Goal: Task Accomplishment & Management: Use online tool/utility

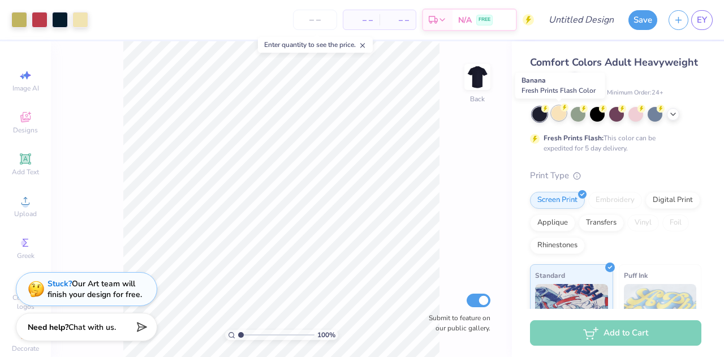
click at [558, 112] on div at bounding box center [559, 113] width 15 height 15
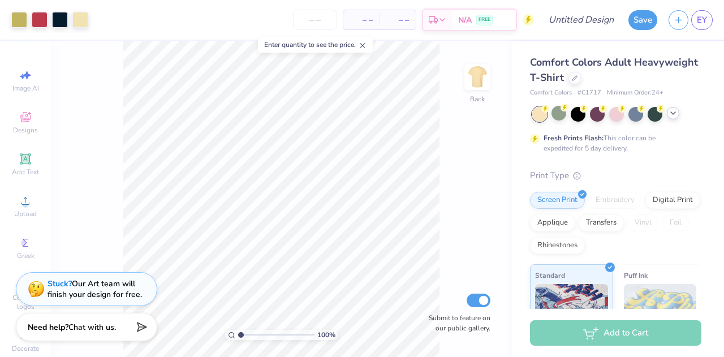
click at [677, 114] on icon at bounding box center [673, 113] width 9 height 9
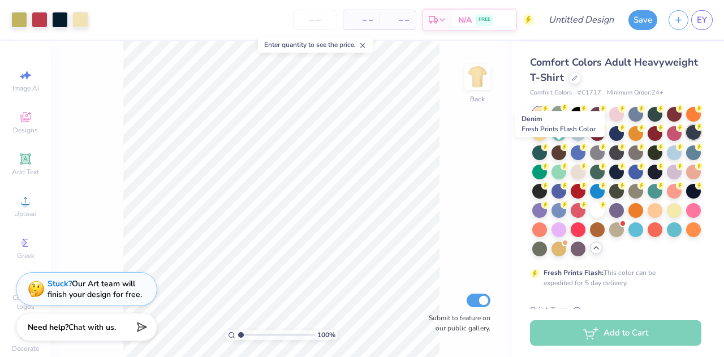
click at [686, 140] on div at bounding box center [693, 132] width 15 height 15
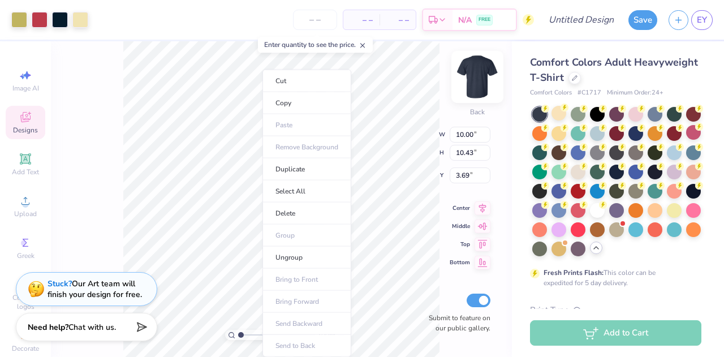
click at [286, 106] on li "Copy" at bounding box center [306, 103] width 89 height 22
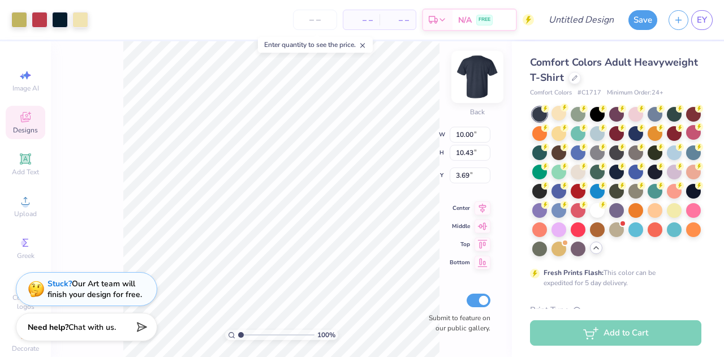
click at [476, 83] on img at bounding box center [477, 76] width 45 height 45
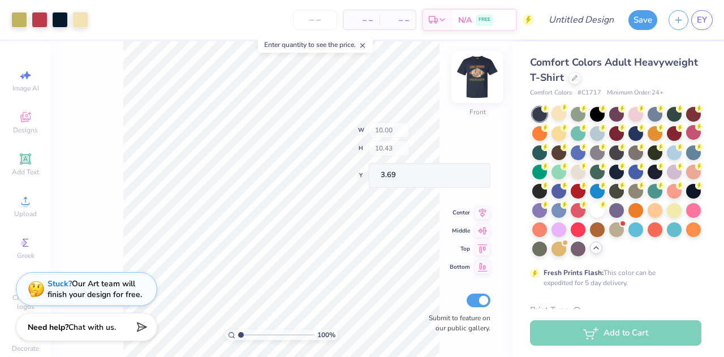
click at [482, 72] on img at bounding box center [477, 76] width 45 height 45
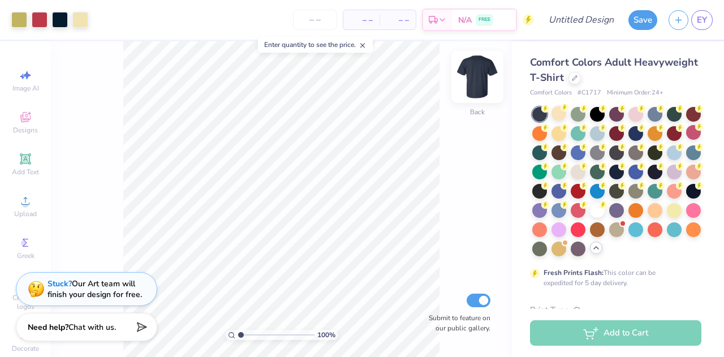
click at [476, 72] on img at bounding box center [477, 76] width 45 height 45
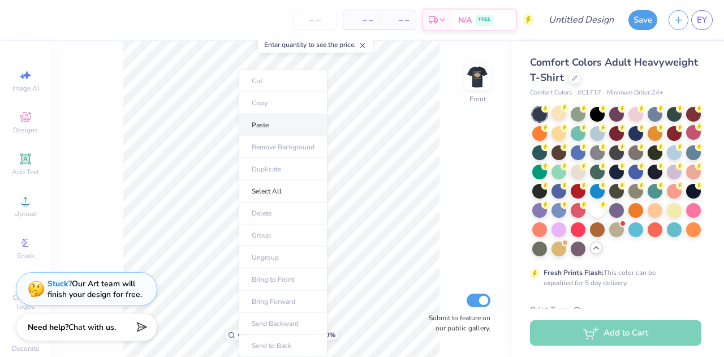
click at [273, 124] on li "Paste" at bounding box center [283, 125] width 89 height 22
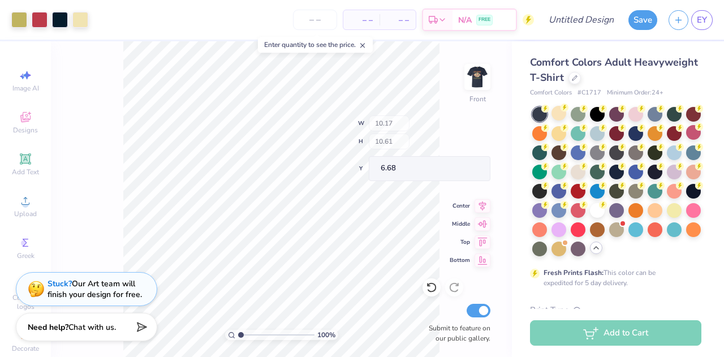
type input "4.98"
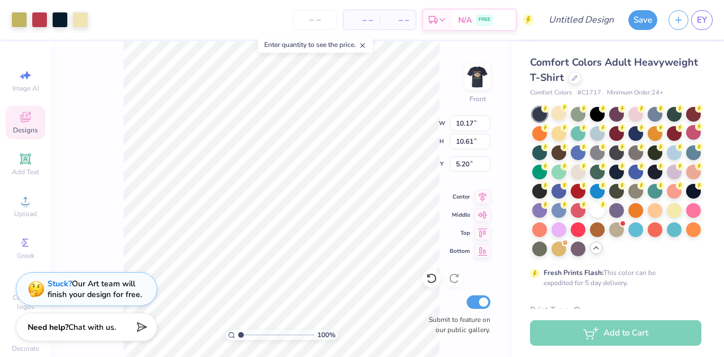
type input "5.20"
type input "11.47"
type input "11.97"
type input "5.29"
type input "12.76"
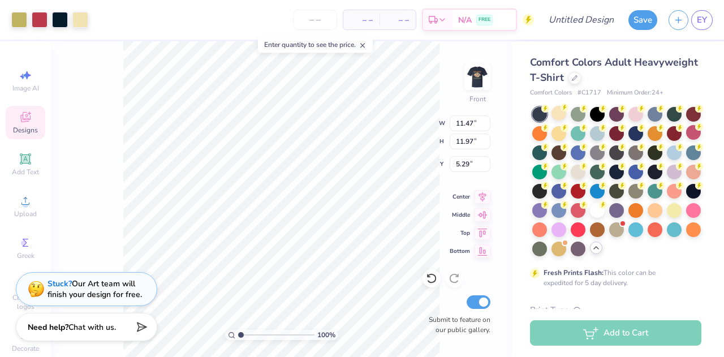
type input "13.32"
type input "3.93"
click at [394, 134] on div "100 % Front W 12.76 12.76 " H 13.32 13.32 " Y 3.93 3.93 " Center Middle Top Bot…" at bounding box center [281, 199] width 461 height 316
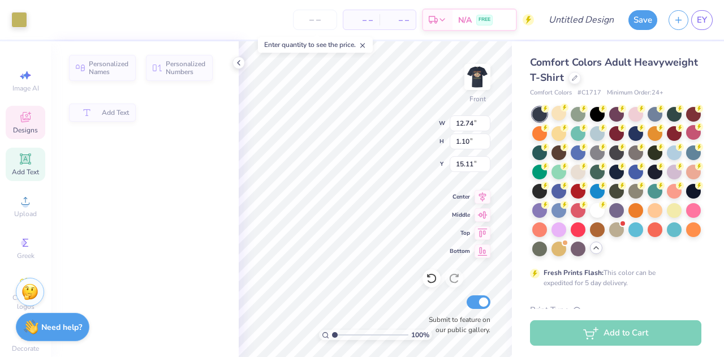
type input "12.74"
type input "1.10"
type input "15.11"
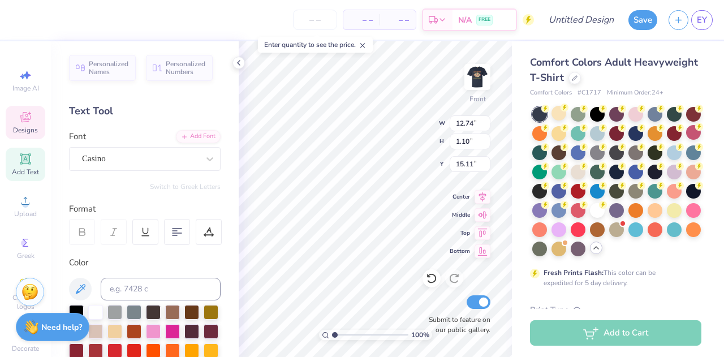
scroll to position [9, 2]
type textarea "C"
type textarea "Greek Wedding"
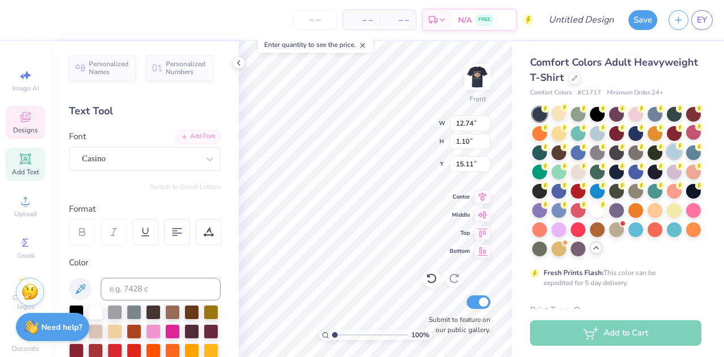
click at [236, 61] on icon at bounding box center [238, 62] width 9 height 9
type textarea "P"
type textarea "Waking up in [GEOGRAPHIC_DATA]"
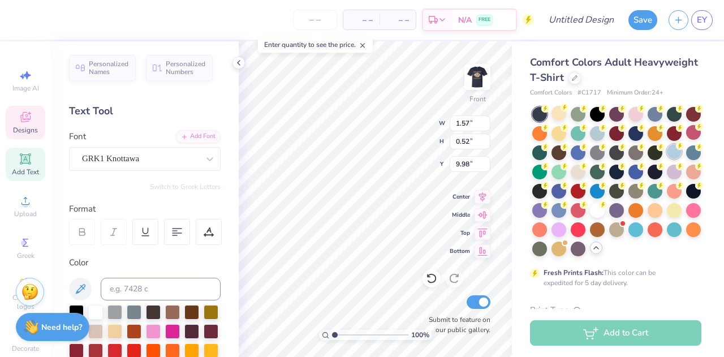
type input "1.57"
type input "0.52"
type input "9.98"
click at [238, 63] on polyline at bounding box center [239, 63] width 2 height 5
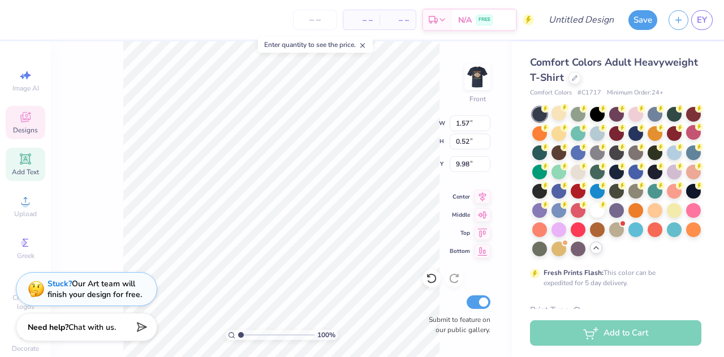
type input "1.72"
type input "9.39"
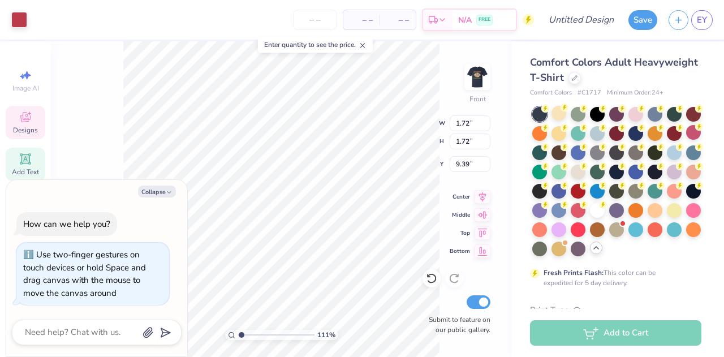
type input "1.18511386916602"
type textarea "x"
type input "1.19127116554573"
type input "1.57"
type input "0.52"
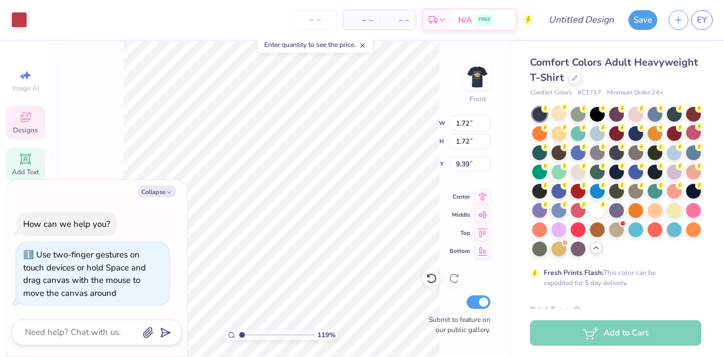
type input "9.98"
type textarea "x"
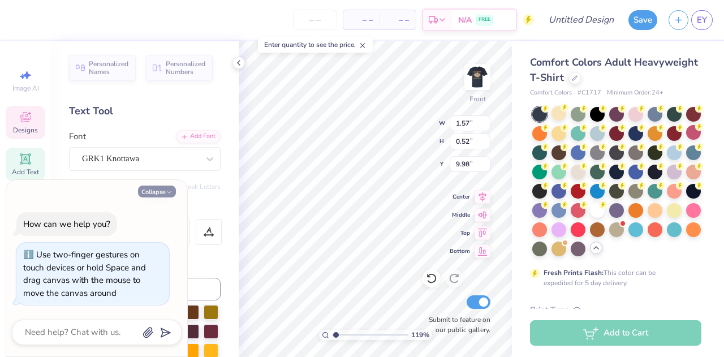
click at [166, 190] on icon "button" at bounding box center [169, 192] width 7 height 7
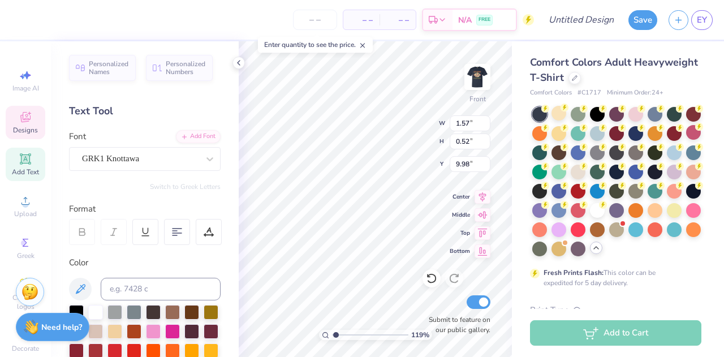
type input "1.19127116554573"
type textarea "x"
type input "1.19127116554573"
type textarea "FD"
type input "1.19127116554573"
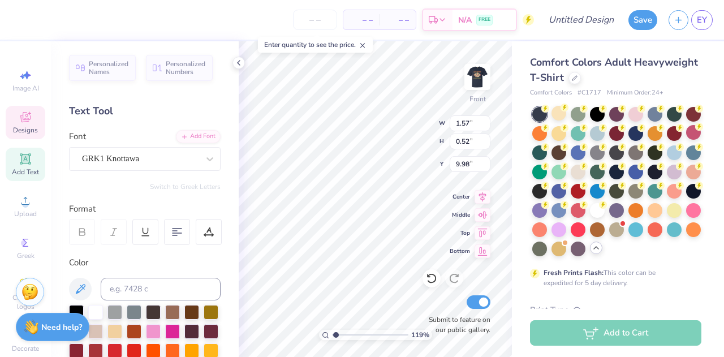
type textarea "F"
type input "1.19127116554573"
type textarea "A"
type input "1.19127116554573"
type textarea "Ax"
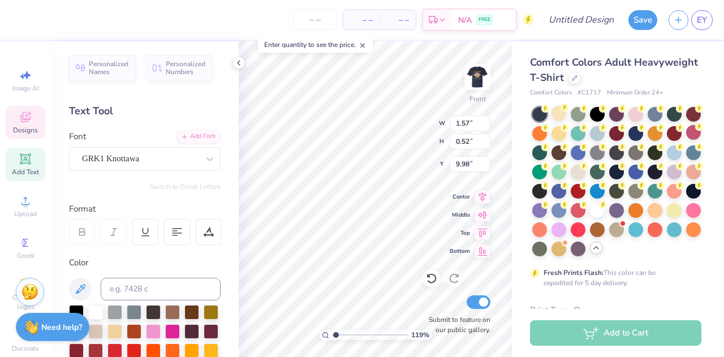
type input "1.19127116554573"
type textarea "Axi"
type input "1.19127116554573"
type textarea "[MEDICAL_DATA]"
type input "1.19127116554573"
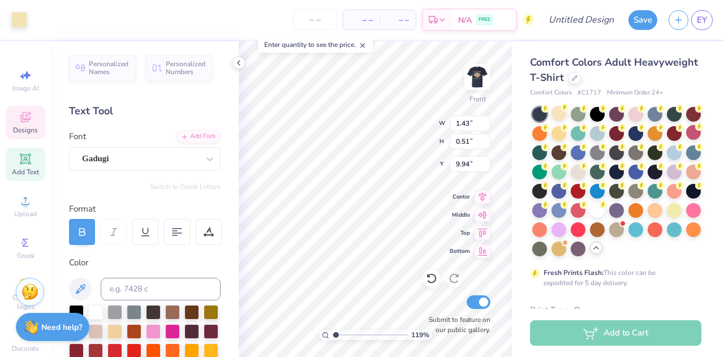
type input "1.43"
type input "0.51"
type input "9.94"
type input "1.19127116554573"
type textarea "a"
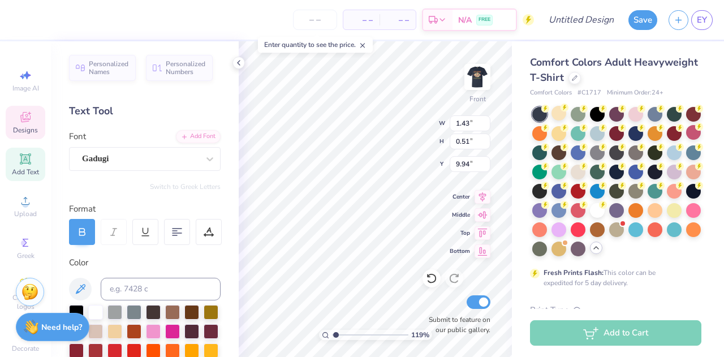
type input "1.19127116554573"
type textarea "A"
type input "1.19127116554573"
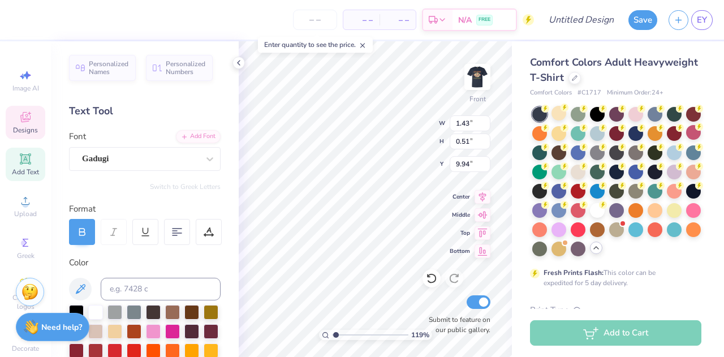
type textarea "AS"
type input "1.19127116554573"
type textarea "ASI"
type input "1.19127116554573"
type textarea "ASIG"
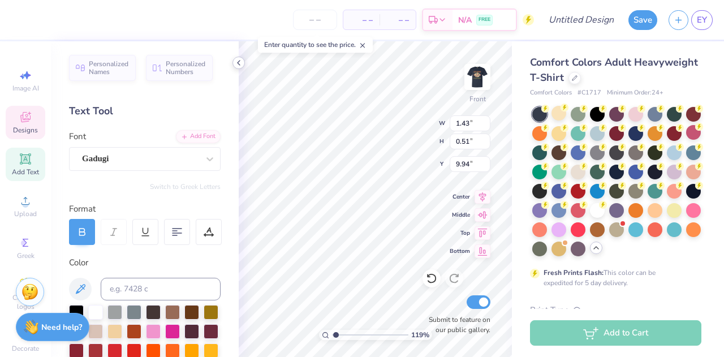
click at [238, 62] on polyline at bounding box center [239, 63] width 2 height 5
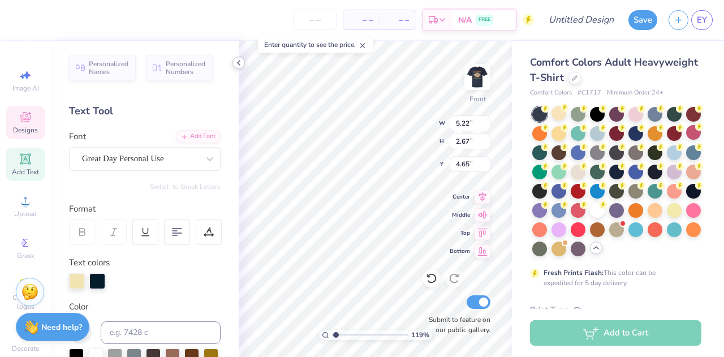
click at [212, 106] on div "– – Per Item – – Total Est. Delivery N/A FREE Design Title Save EY Image AI Des…" at bounding box center [362, 178] width 724 height 357
click at [236, 61] on icon at bounding box center [238, 62] width 9 height 9
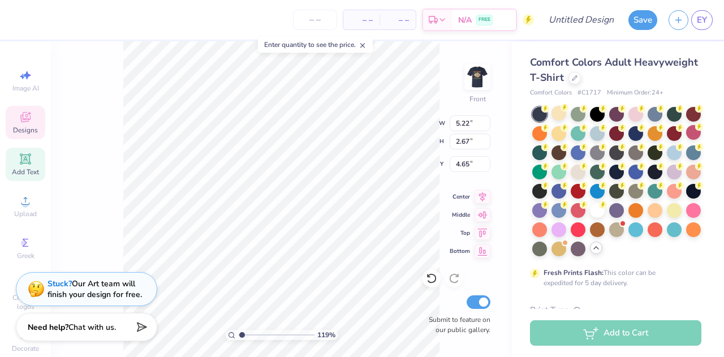
scroll to position [9, 2]
type input "1.33114332402243"
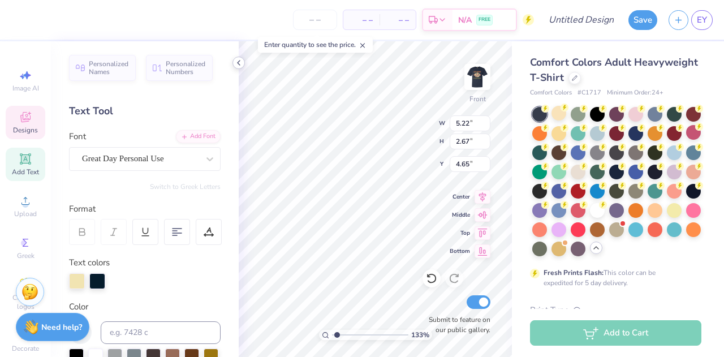
type textarea "Forma"
type input "1.33114332402243"
type textarea "For"
type input "1.33114332402243"
type textarea "F"
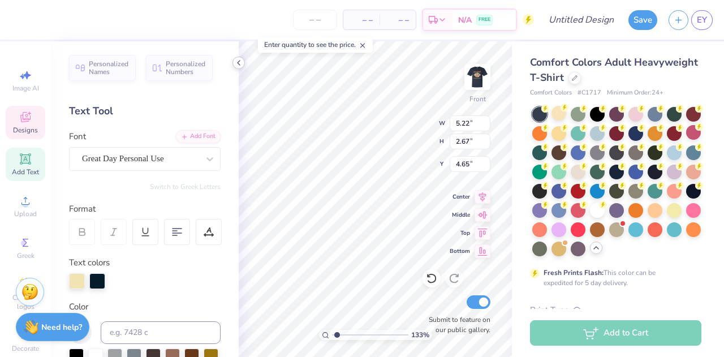
type input "1.33114332402243"
type textarea "W"
type input "1.33114332402243"
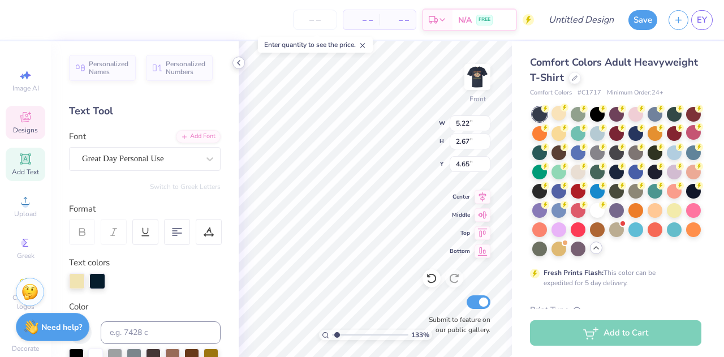
type textarea "Wa"
type input "1.33114332402243"
type textarea "Wak"
type input "1.33114332402243"
type textarea "Wakin"
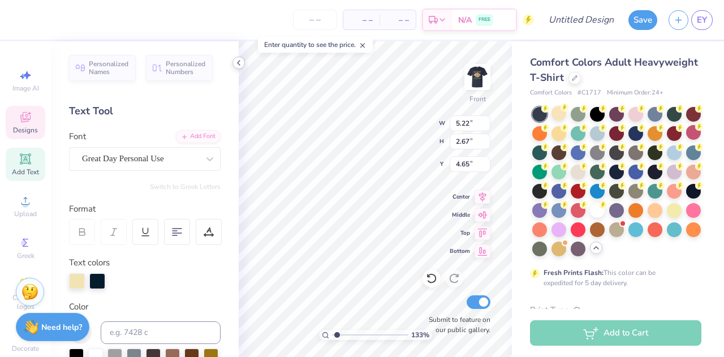
type input "1.33114332402243"
type textarea "Waking"
type input "1.33114332402243"
type textarea "Waking u"
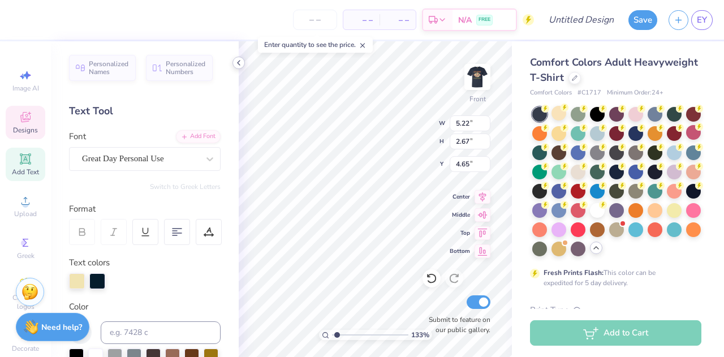
type input "1.33114332402243"
type textarea "Waking up"
type input "1.33114332402243"
type textarea "Waking up in"
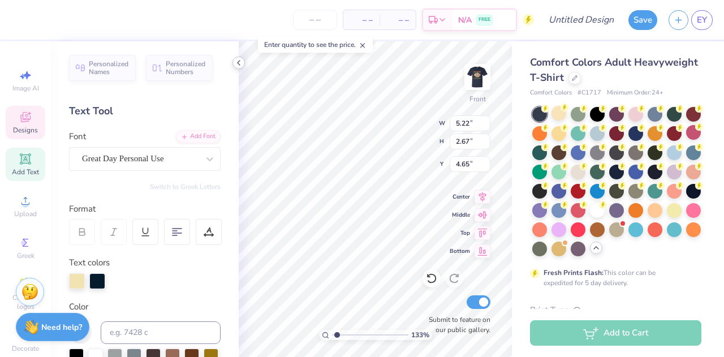
click at [239, 66] on icon at bounding box center [238, 62] width 9 height 9
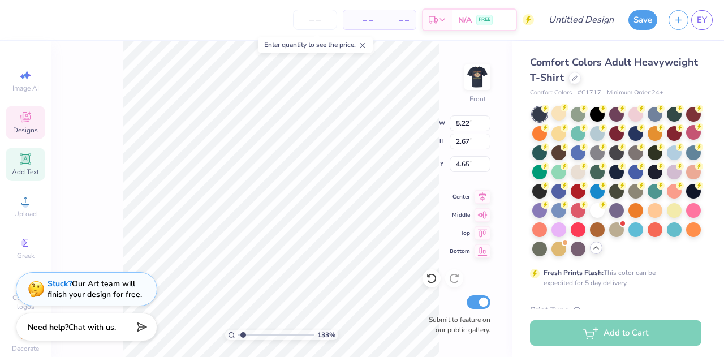
type input "1.33114332402243"
type input "1.69"
type input "0.45"
type input "11.26"
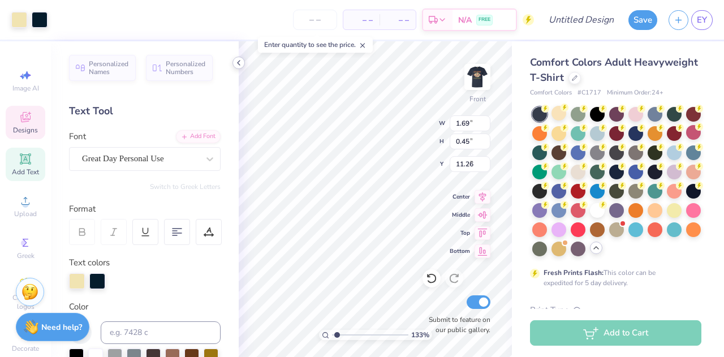
type input "1.33114332402243"
type input "8.91"
type input "2.86"
type input "4.61"
click at [202, 141] on div "Personalized Names Personalized Numbers Text Tool Add Font Font Great Day Perso…" at bounding box center [145, 199] width 188 height 316
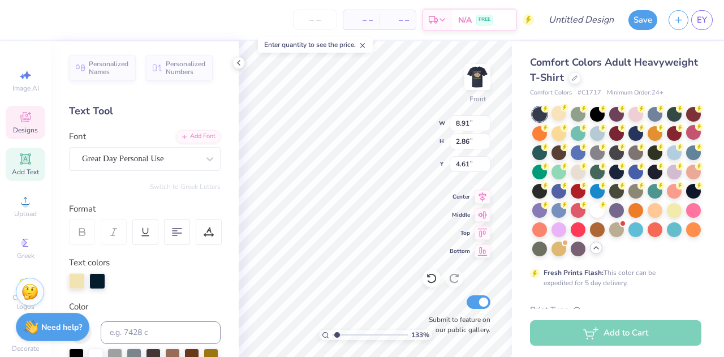
type input "1.33114332402243"
type input "12.52"
type input "1.99"
type input "3.93"
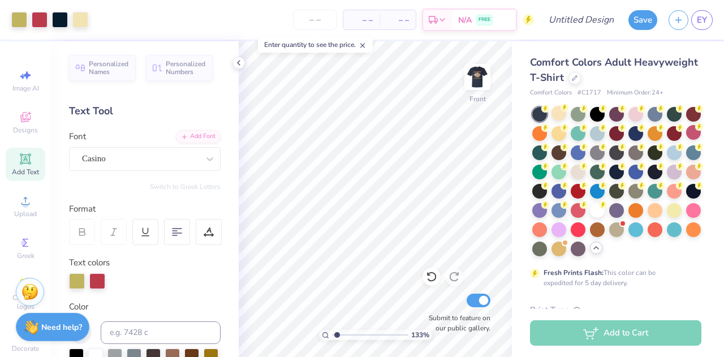
click at [229, 61] on div "Personalized Names Personalized Numbers Text Tool Add Font Font Casino Switch t…" at bounding box center [145, 199] width 188 height 316
click at [239, 61] on polyline at bounding box center [239, 63] width 2 height 5
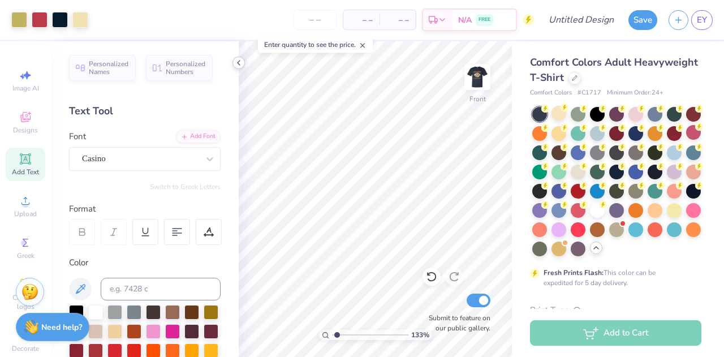
click at [238, 59] on icon at bounding box center [238, 62] width 9 height 9
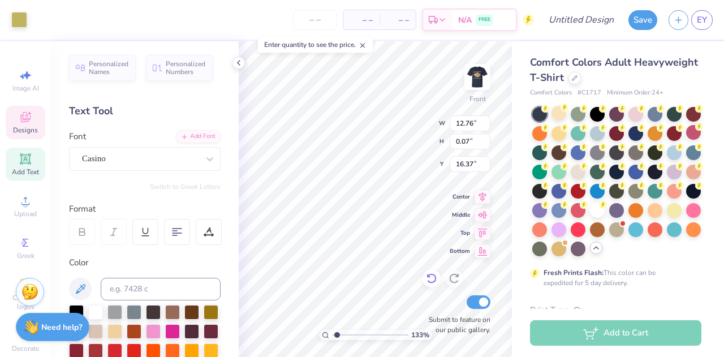
type input "1.33114332402243"
type input "10.22"
type input "1.06"
type input "15.21"
type input "1.33114332402243"
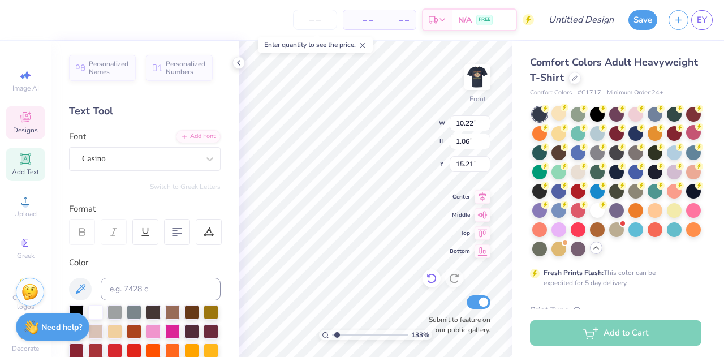
type input "16.85"
click at [236, 65] on icon at bounding box center [238, 62] width 9 height 9
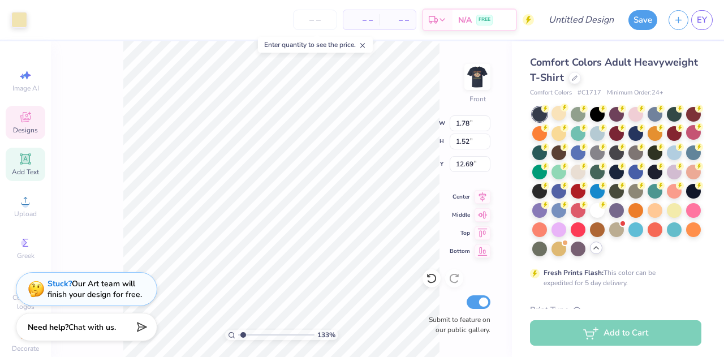
type input "1.33114332402243"
type input "2.74"
type input "2.11"
type input "11.14"
type input "1.33114332402243"
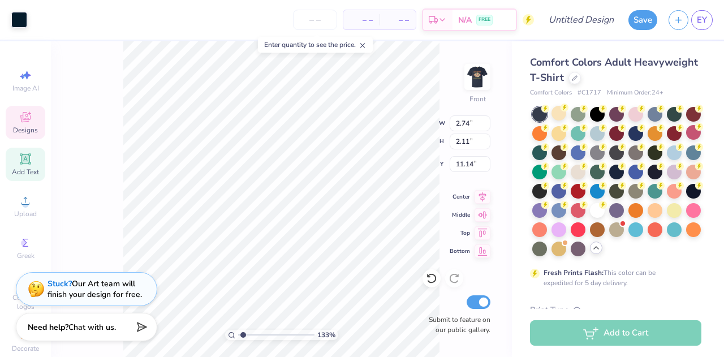
type input "13.04"
click at [77, 59] on div "133 % Front W 2.74 2.74 " H 2.11 2.11 " Y 13.04 13.04 " Center Middle Top Botto…" at bounding box center [281, 199] width 461 height 316
type input "1.33114332402243"
type input "12.02"
type input "8.96"
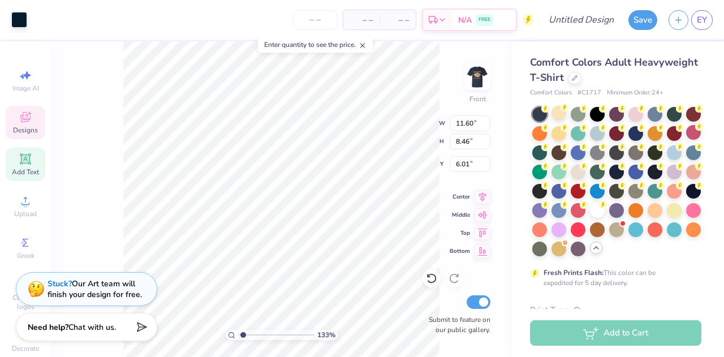
type input "5.76"
click at [387, 123] on div "133 % Front W 11.27 11.27 " H 8.07 8.07 " Y 6.21 6.21 " Center Middle Top Botto…" at bounding box center [281, 199] width 461 height 316
click at [91, 255] on div "133 % Front W 11.27 11.27 " H 8.98 8.98 " Y 5.75 5.75 " Center Middle Top Botto…" at bounding box center [281, 199] width 461 height 316
click at [385, 131] on div "171 % Front W 12.02 12.02 " H 8.96 8.96 " Y 5.76 5.76 " Center Middle Top Botto…" at bounding box center [281, 199] width 461 height 316
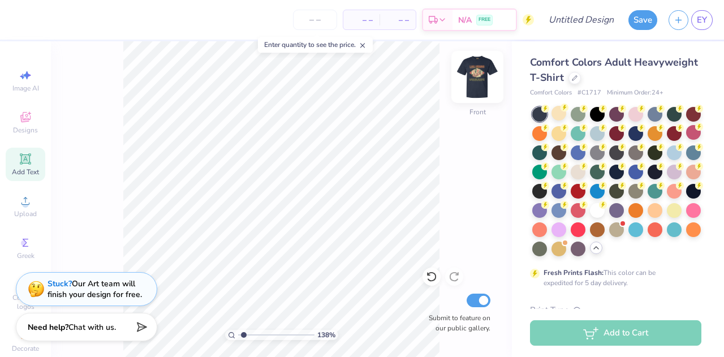
click at [476, 84] on img at bounding box center [477, 76] width 45 height 45
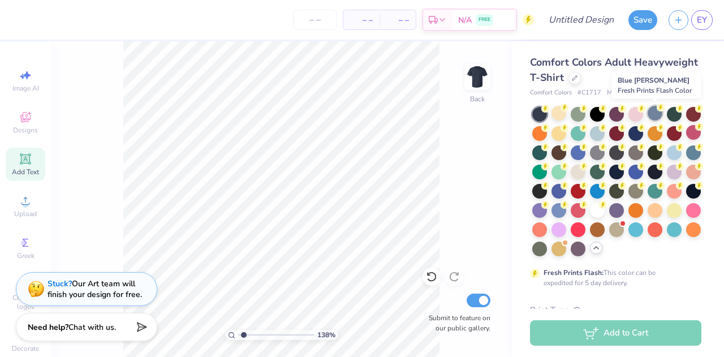
click at [656, 114] on div at bounding box center [655, 113] width 15 height 15
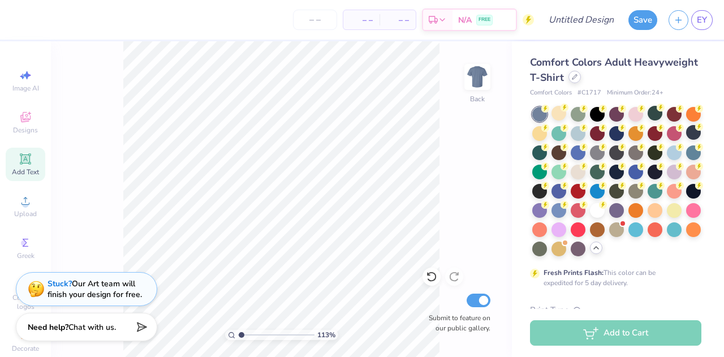
click at [578, 79] on icon at bounding box center [575, 77] width 6 height 6
type input "1.12641944386055"
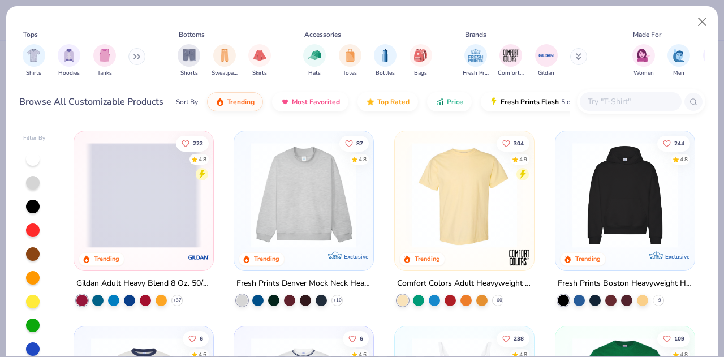
click at [602, 104] on input "text" at bounding box center [630, 101] width 87 height 13
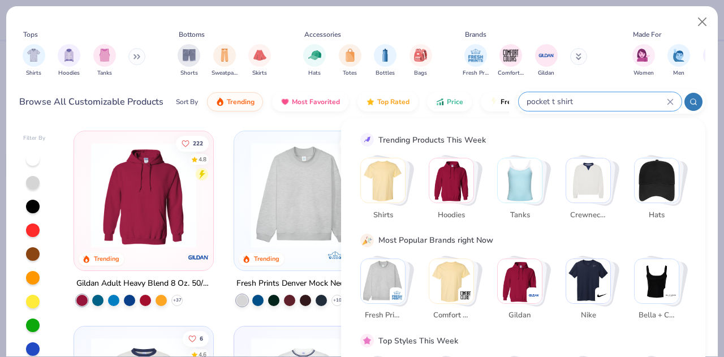
type input "pocket t shirt"
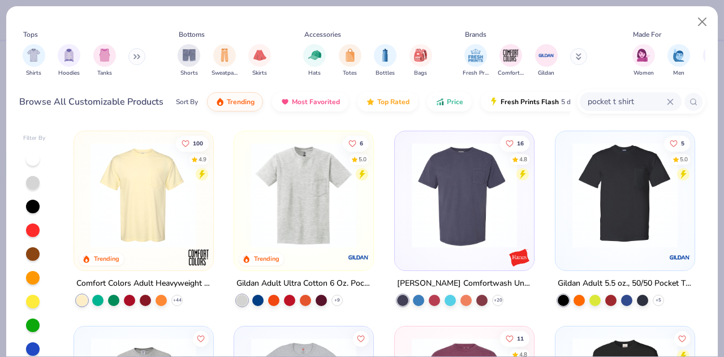
click at [85, 191] on img at bounding box center [27, 195] width 117 height 105
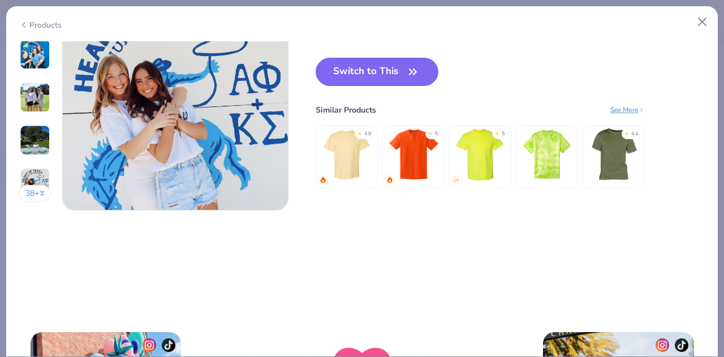
scroll to position [1330, 0]
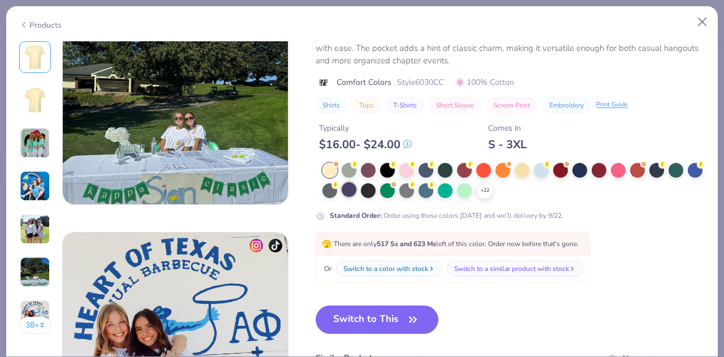
click at [356, 189] on div at bounding box center [349, 189] width 15 height 15
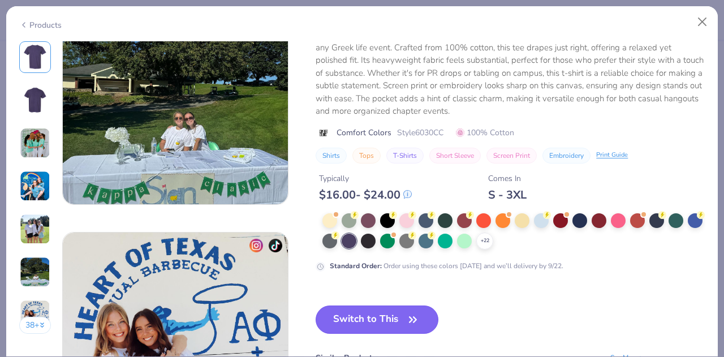
click at [372, 315] on button "Switch to This" at bounding box center [377, 319] width 123 height 28
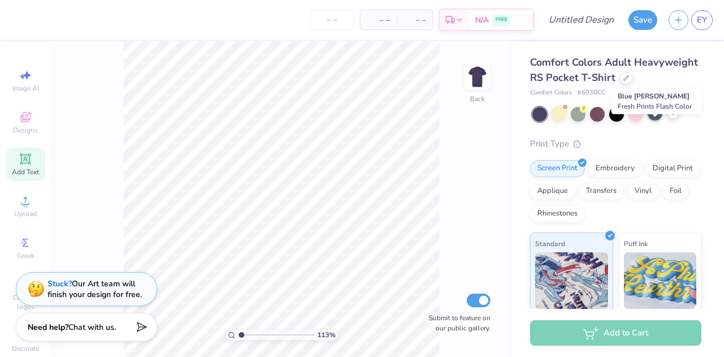
click at [653, 120] on div at bounding box center [655, 113] width 15 height 15
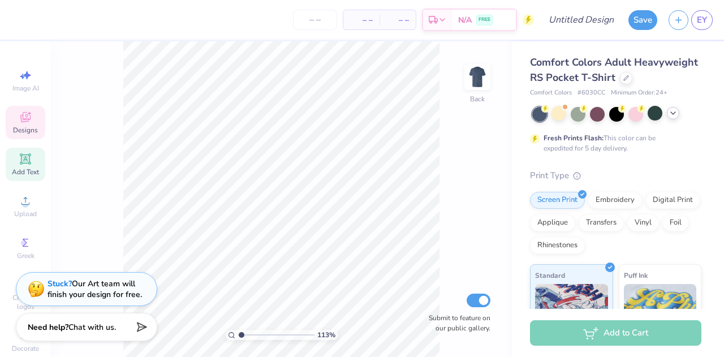
click at [19, 115] on icon at bounding box center [26, 117] width 14 height 14
type input "1.12641944386055"
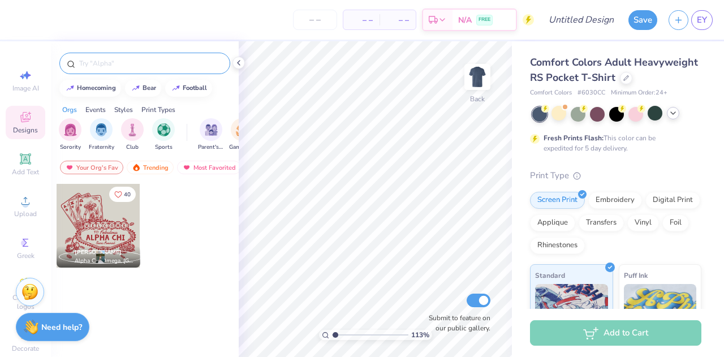
click at [97, 58] on input "text" at bounding box center [150, 63] width 145 height 11
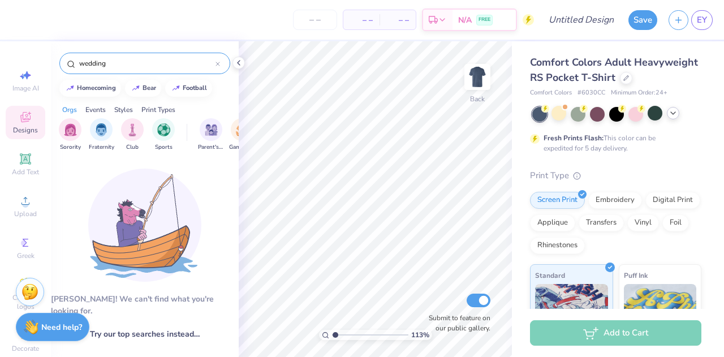
click at [119, 62] on input "wedding" at bounding box center [146, 63] width 137 height 11
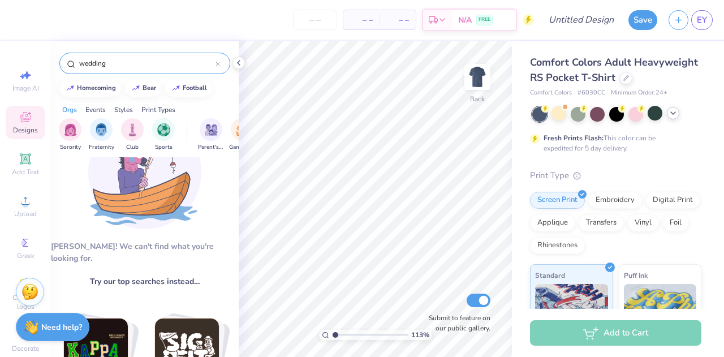
scroll to position [170, 0]
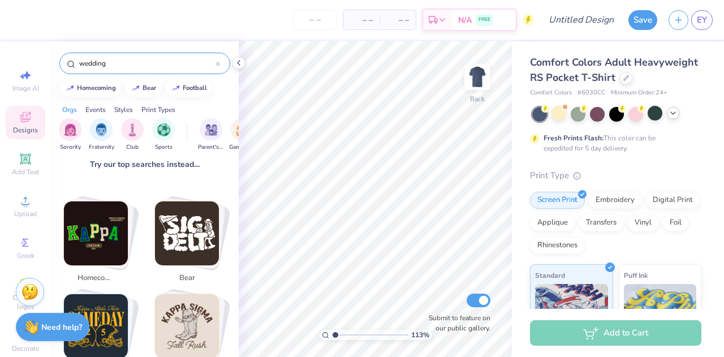
click at [124, 61] on input "wedding" at bounding box center [146, 63] width 137 height 11
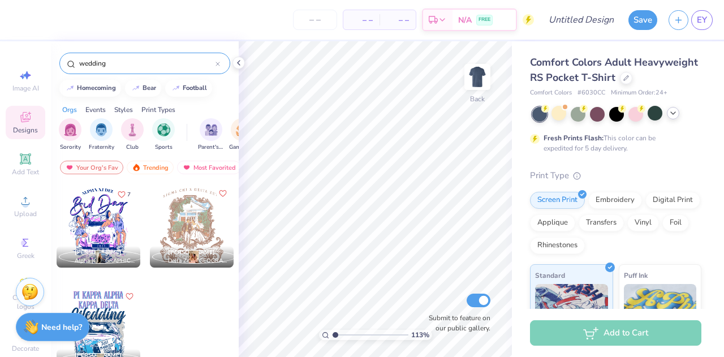
click at [134, 62] on input "wedding" at bounding box center [146, 63] width 137 height 11
type input "w"
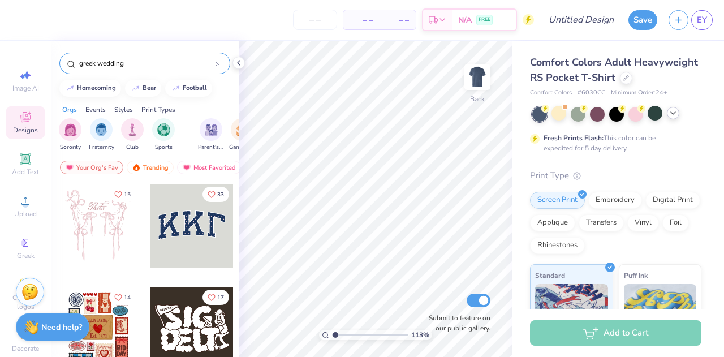
type input "greek wedding"
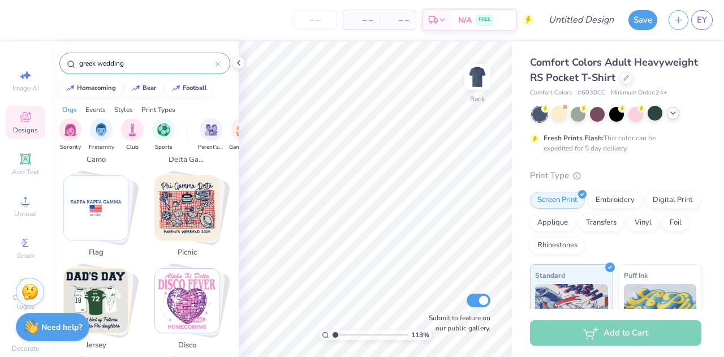
scroll to position [1871, 0]
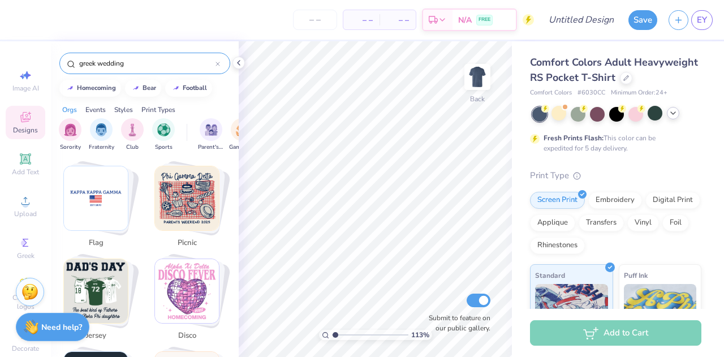
click at [218, 54] on div "greek wedding" at bounding box center [144, 63] width 171 height 21
click at [218, 62] on icon at bounding box center [218, 64] width 5 height 5
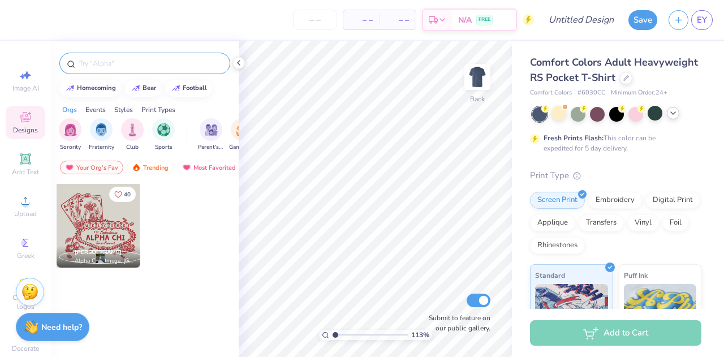
click at [126, 71] on div at bounding box center [144, 63] width 171 height 21
click at [123, 64] on input "text" at bounding box center [150, 63] width 145 height 11
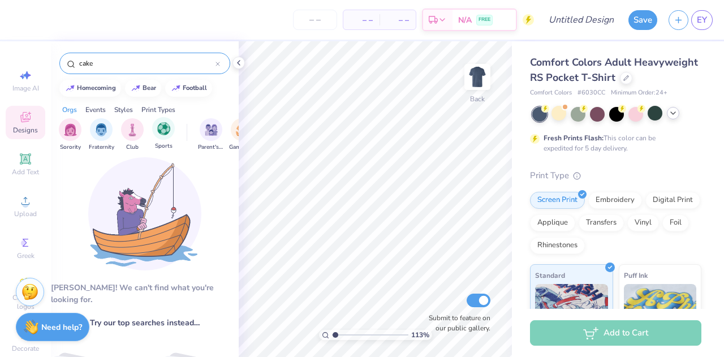
scroll to position [11, 0]
click at [123, 66] on input "cake" at bounding box center [146, 63] width 137 height 11
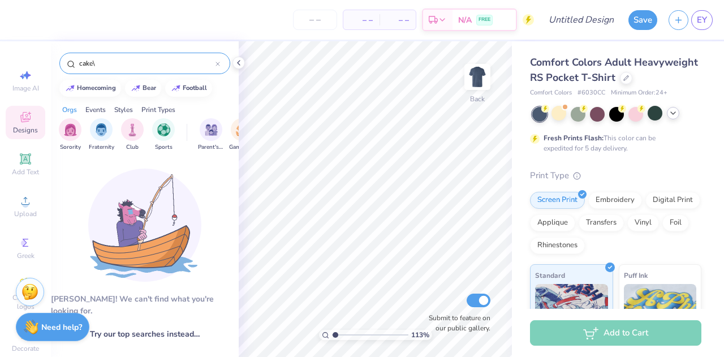
type input "cake"
click at [123, 66] on input "cake" at bounding box center [146, 63] width 137 height 11
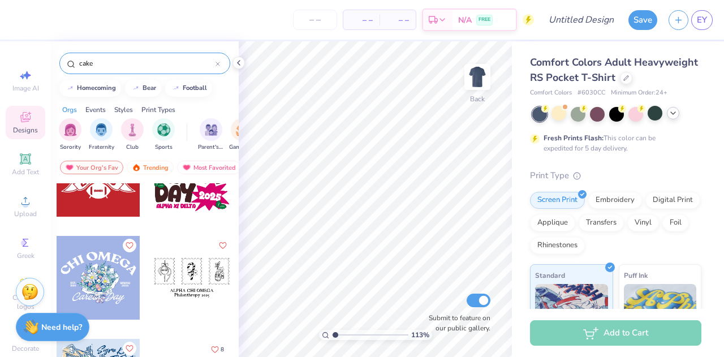
scroll to position [1904, 0]
click at [219, 63] on icon at bounding box center [218, 64] width 5 height 5
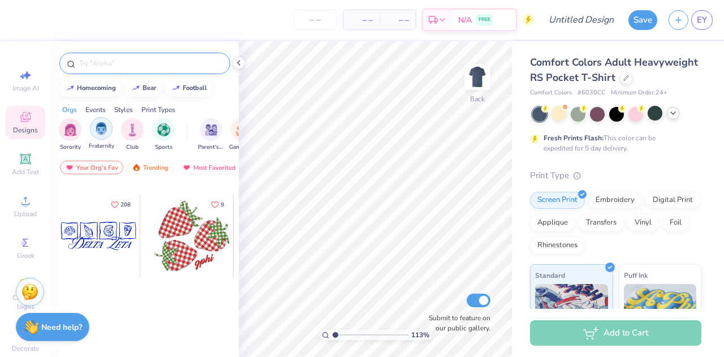
click at [98, 127] on img "filter for Fraternity" at bounding box center [101, 128] width 12 height 13
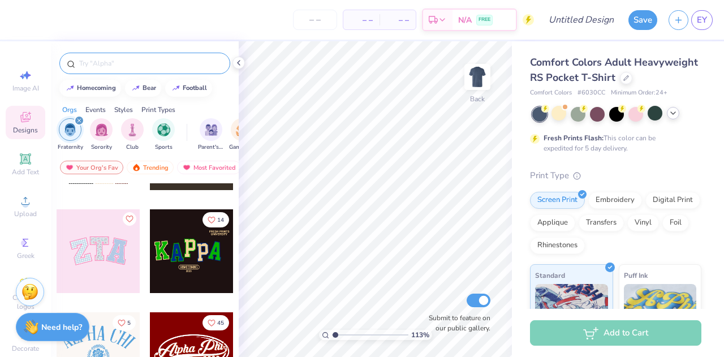
scroll to position [0, 0]
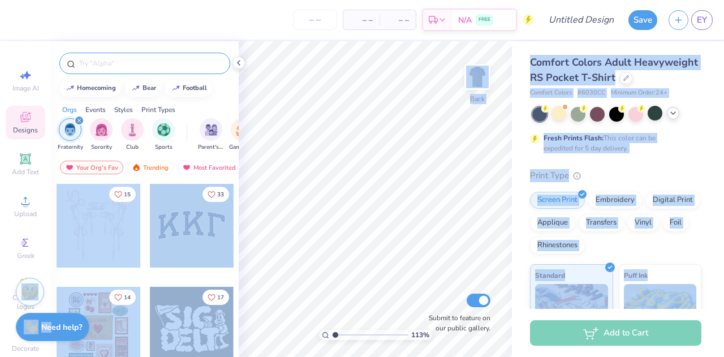
drag, startPoint x: 50, startPoint y: 322, endPoint x: 97, endPoint y: 225, distance: 108.3
click at [97, 225] on div "– – Per Item – – Total Est. Delivery N/A FREE Design Title Save EY Image AI Des…" at bounding box center [362, 178] width 724 height 357
click at [68, 134] on img "filter for Fraternity" at bounding box center [70, 129] width 12 height 13
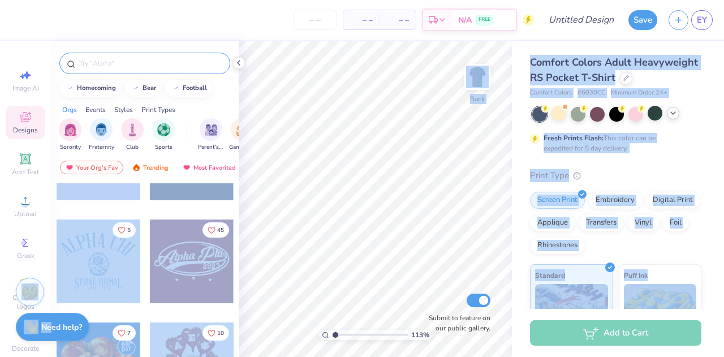
click at [588, 64] on span "Comfort Colors Adult Heavyweight RS Pocket T-Shirt" at bounding box center [614, 69] width 168 height 29
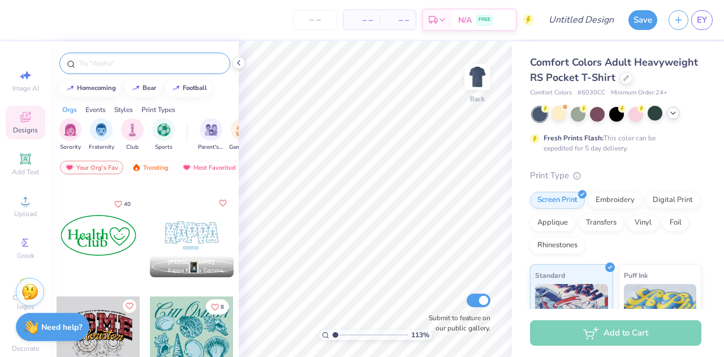
scroll to position [2184, 0]
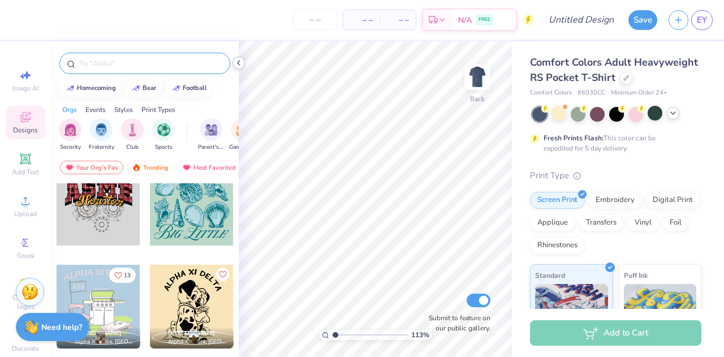
click at [235, 62] on icon at bounding box center [238, 62] width 9 height 9
type input "1.12641944386055"
